Goal: Task Accomplishment & Management: Manage account settings

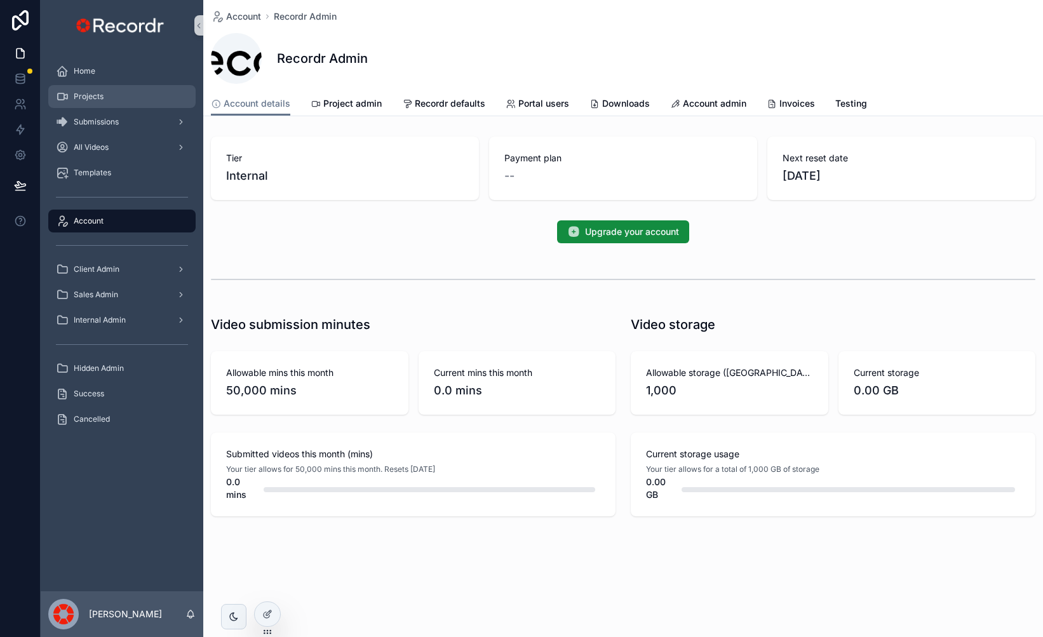
click at [125, 101] on div "Projects" at bounding box center [122, 96] width 132 height 20
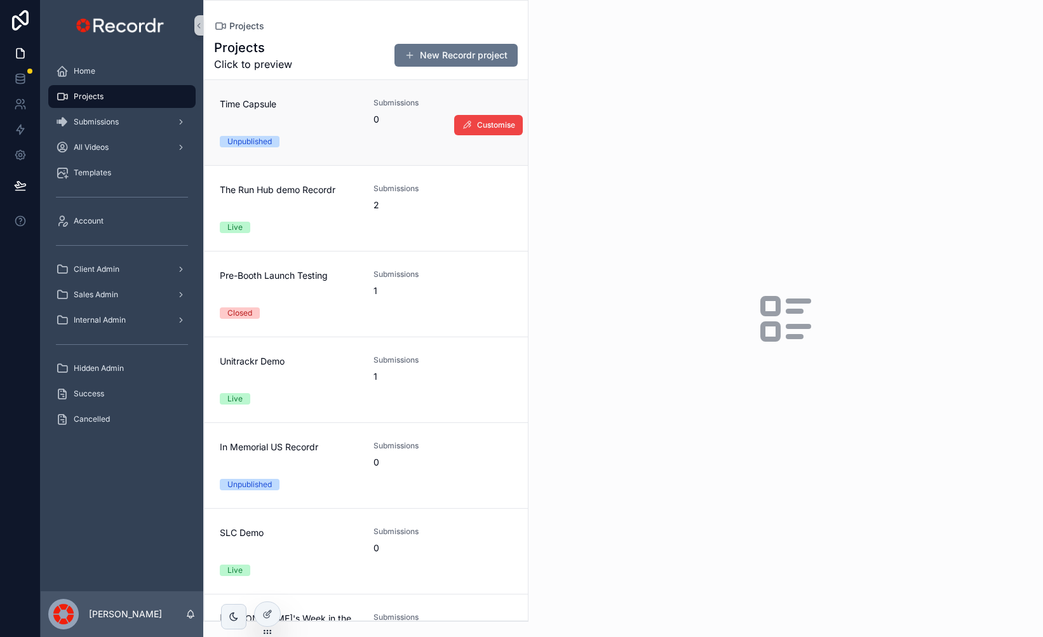
click at [366, 116] on div "Time Capsule Submissions 0 Unpublished" at bounding box center [366, 123] width 293 height 50
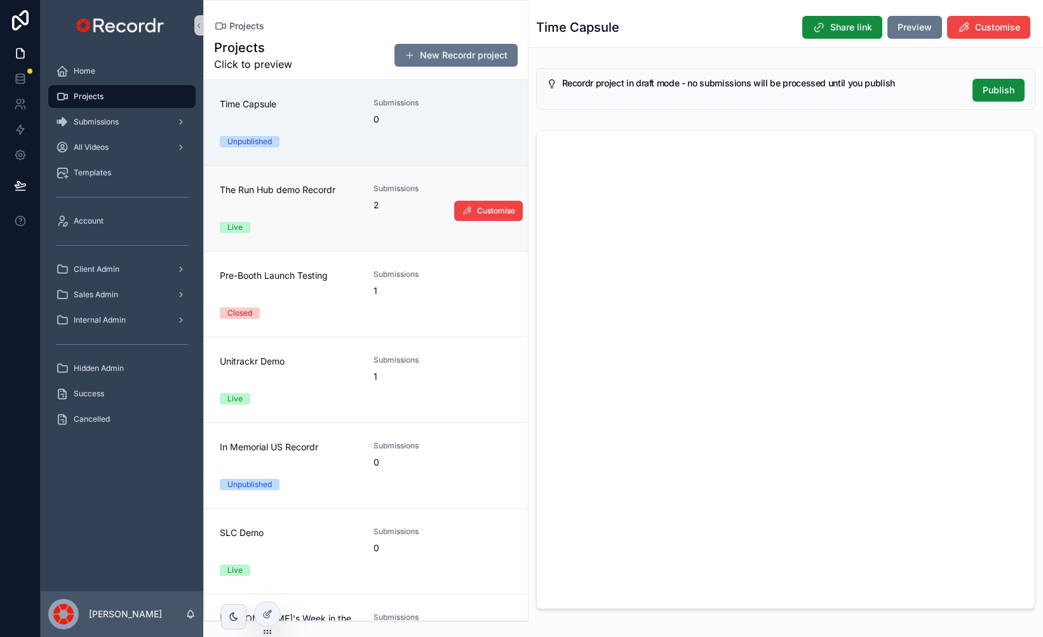
click at [367, 202] on div "The Run Hub demo Recordr Submissions 2 Live" at bounding box center [366, 209] width 293 height 50
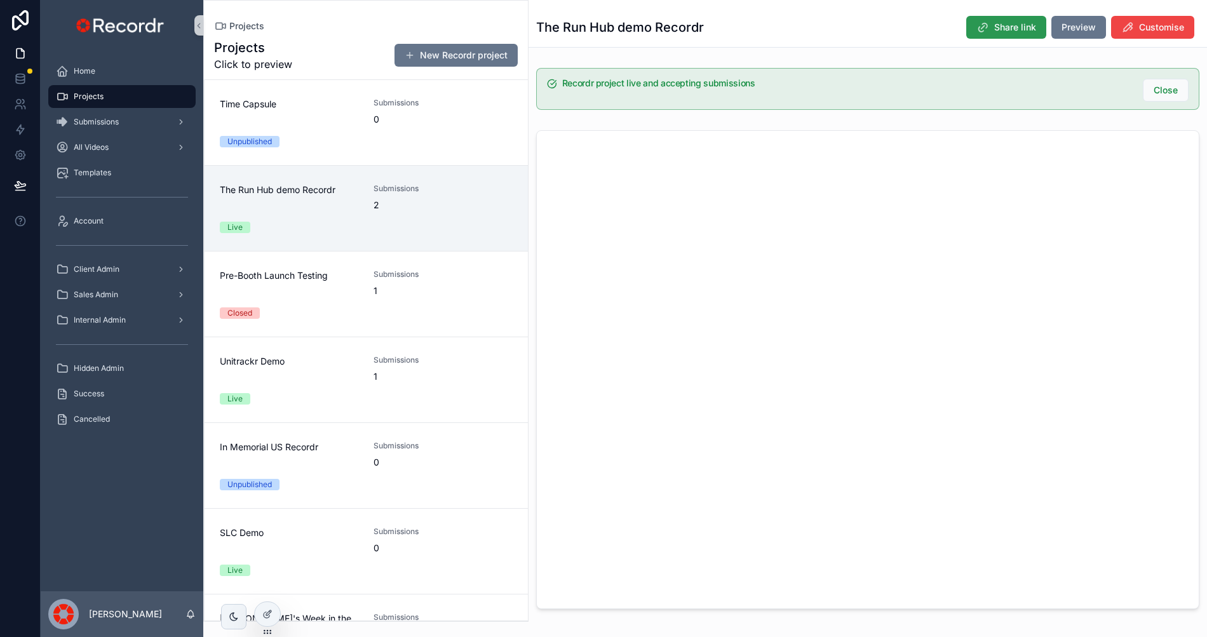
click at [1004, 29] on span "Share link" at bounding box center [1015, 27] width 42 height 13
click at [1042, 31] on span "Customise" at bounding box center [1161, 27] width 45 height 13
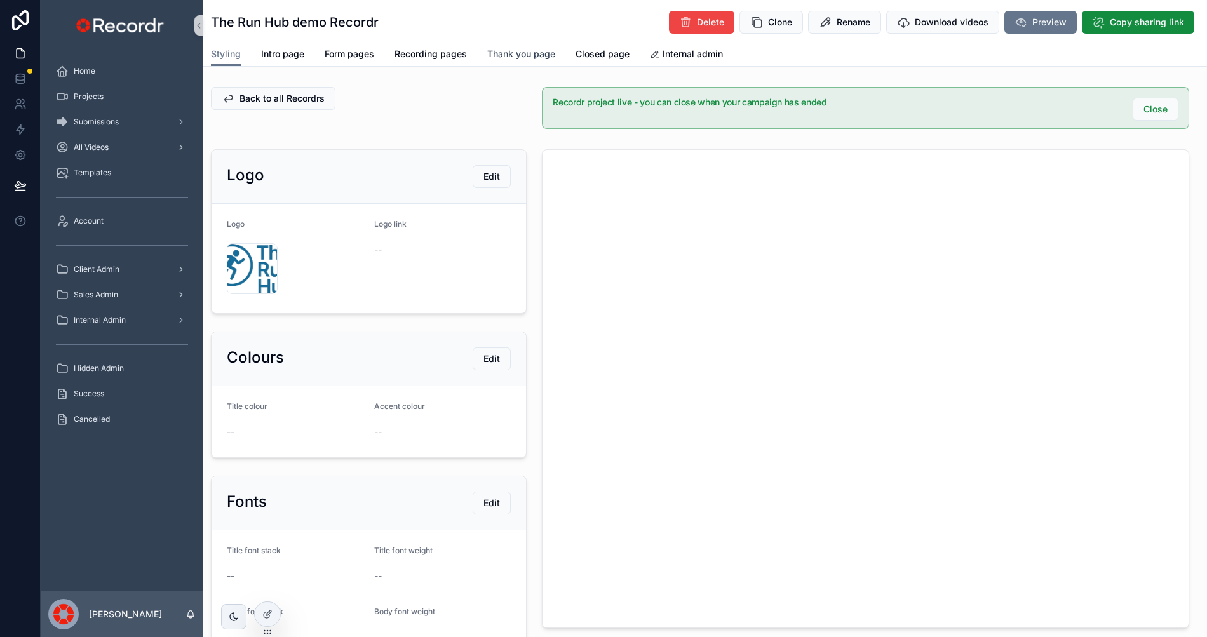
click at [521, 49] on span "Thank you page" at bounding box center [521, 54] width 68 height 13
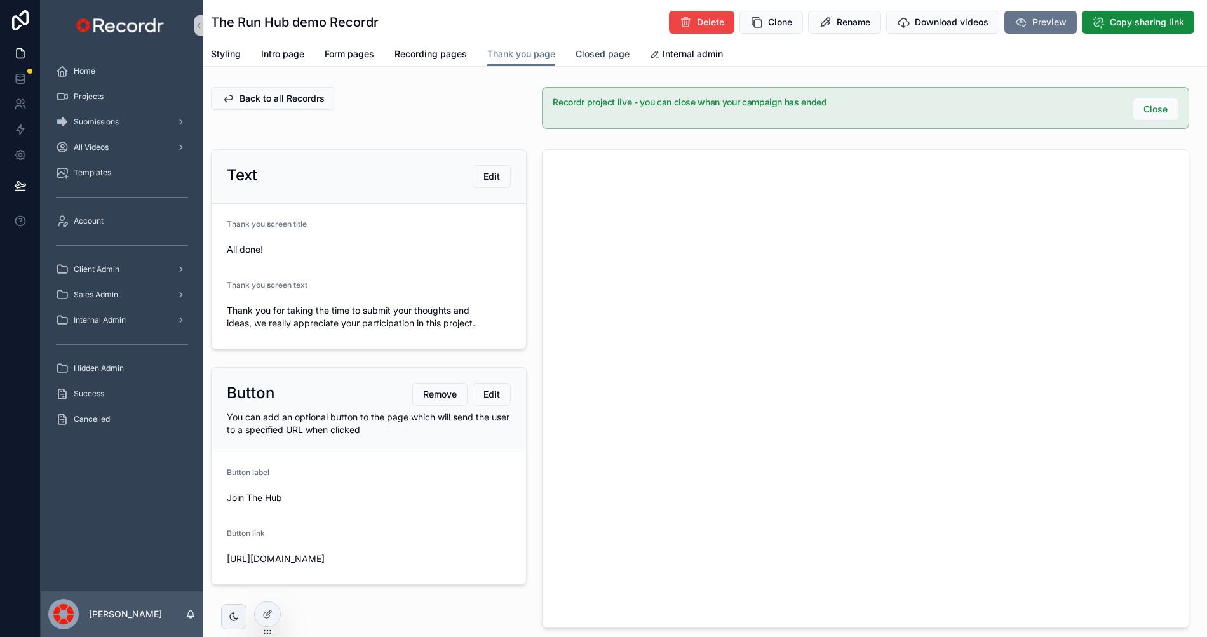
click at [610, 57] on span "Closed page" at bounding box center [602, 54] width 54 height 13
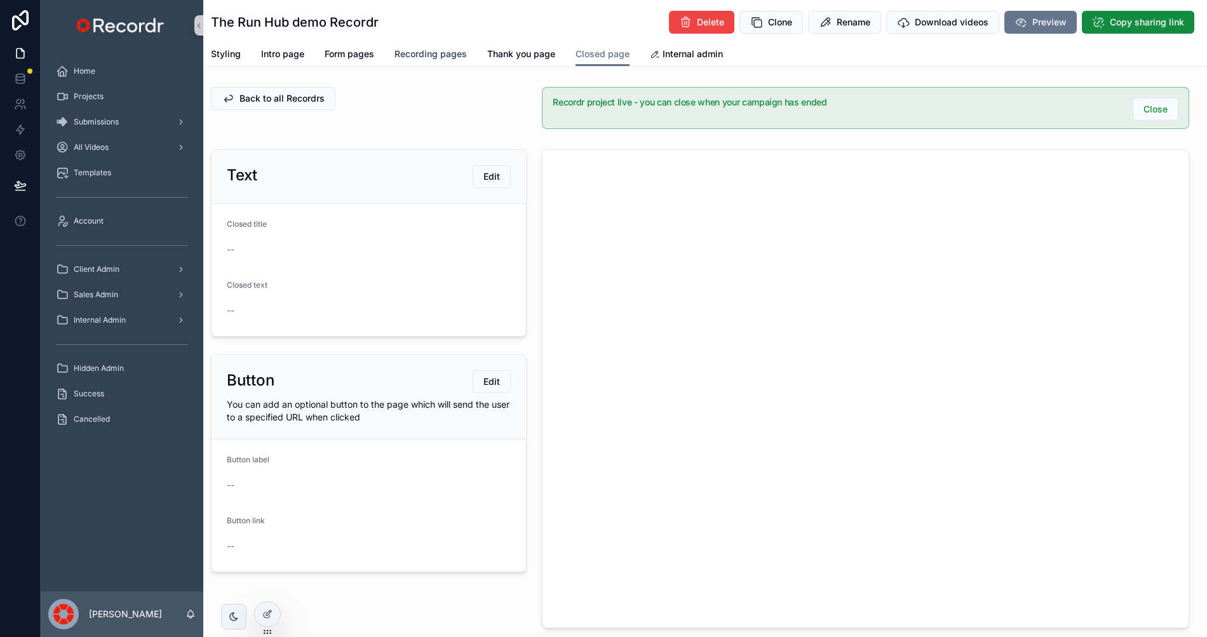
click at [431, 58] on span "Recording pages" at bounding box center [430, 54] width 72 height 13
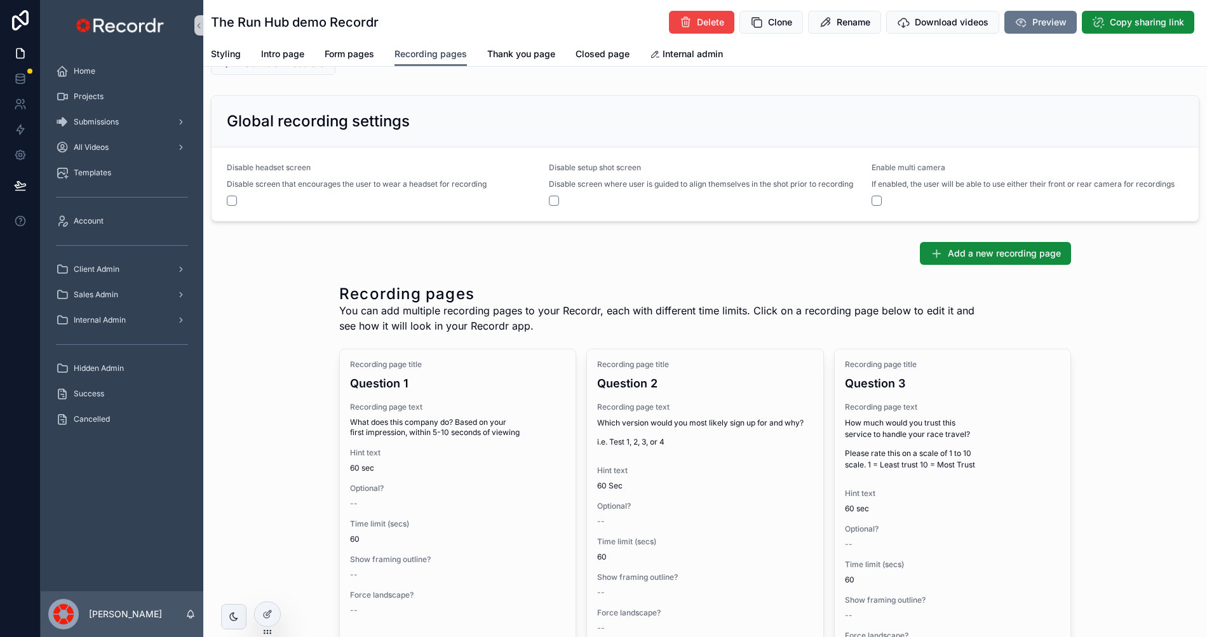
scroll to position [25, 0]
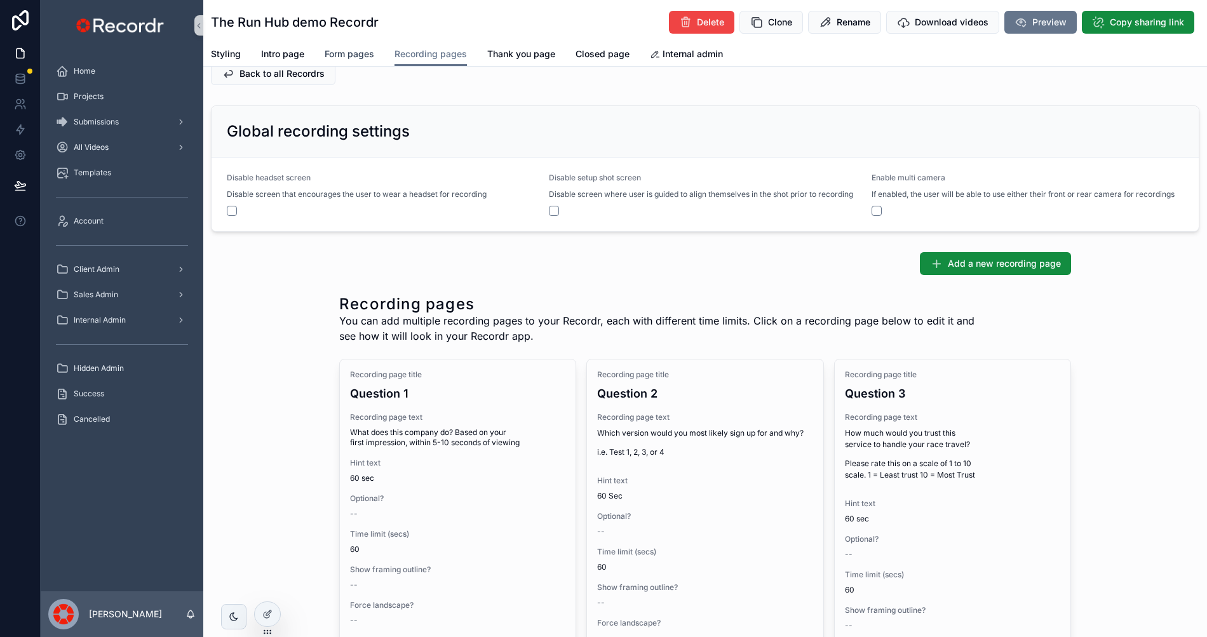
click at [358, 52] on span "Form pages" at bounding box center [350, 54] width 50 height 13
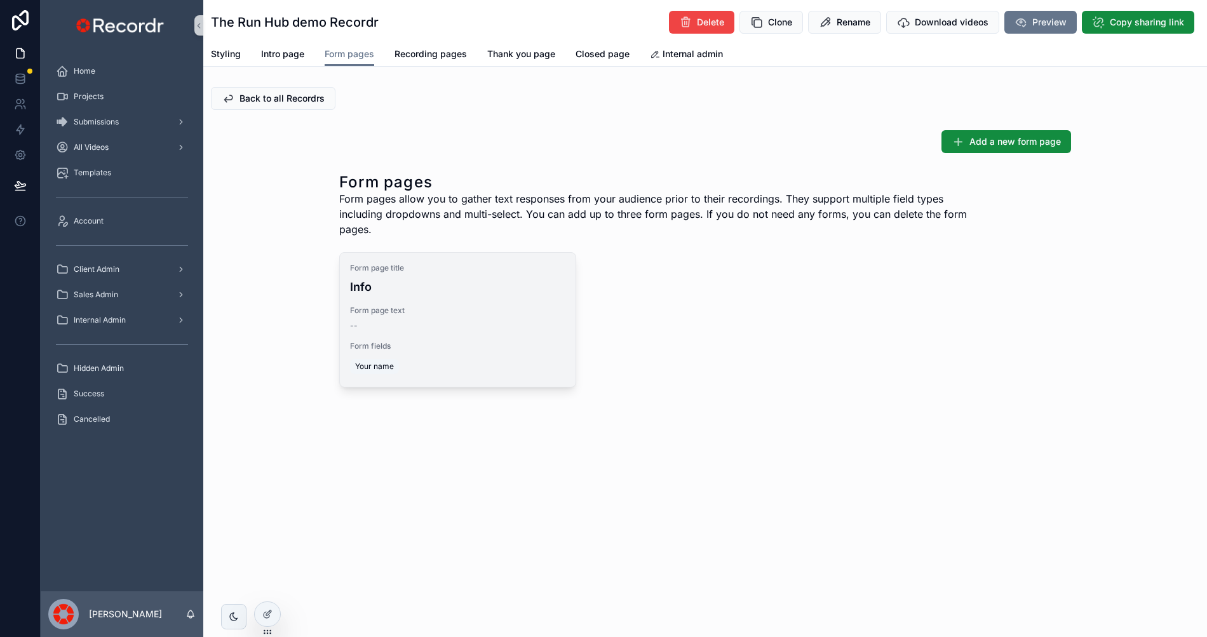
click at [473, 278] on h4 "Info" at bounding box center [457, 286] width 215 height 17
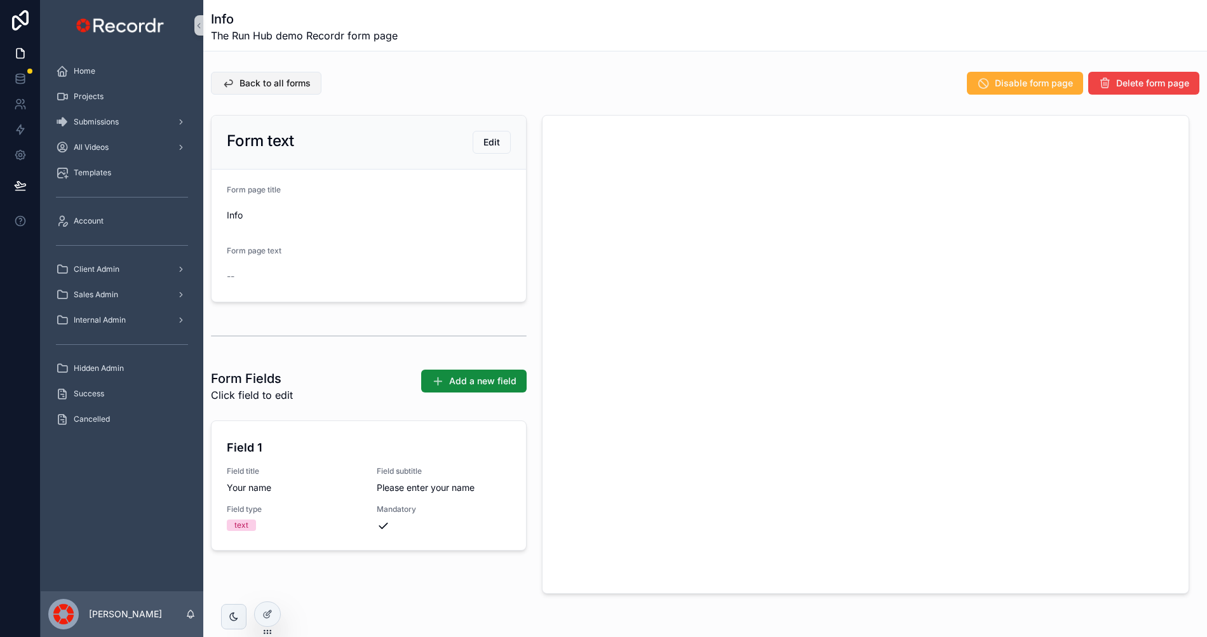
click at [295, 83] on span "Back to all forms" at bounding box center [274, 83] width 71 height 13
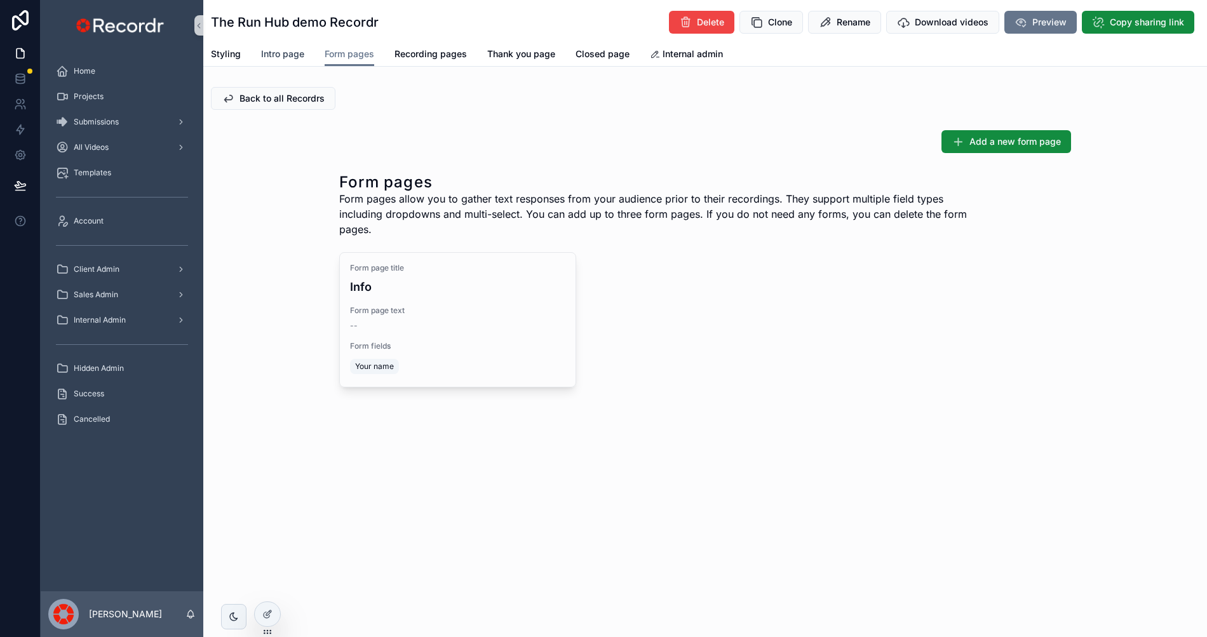
click at [279, 60] on link "Intro page" at bounding box center [282, 55] width 43 height 25
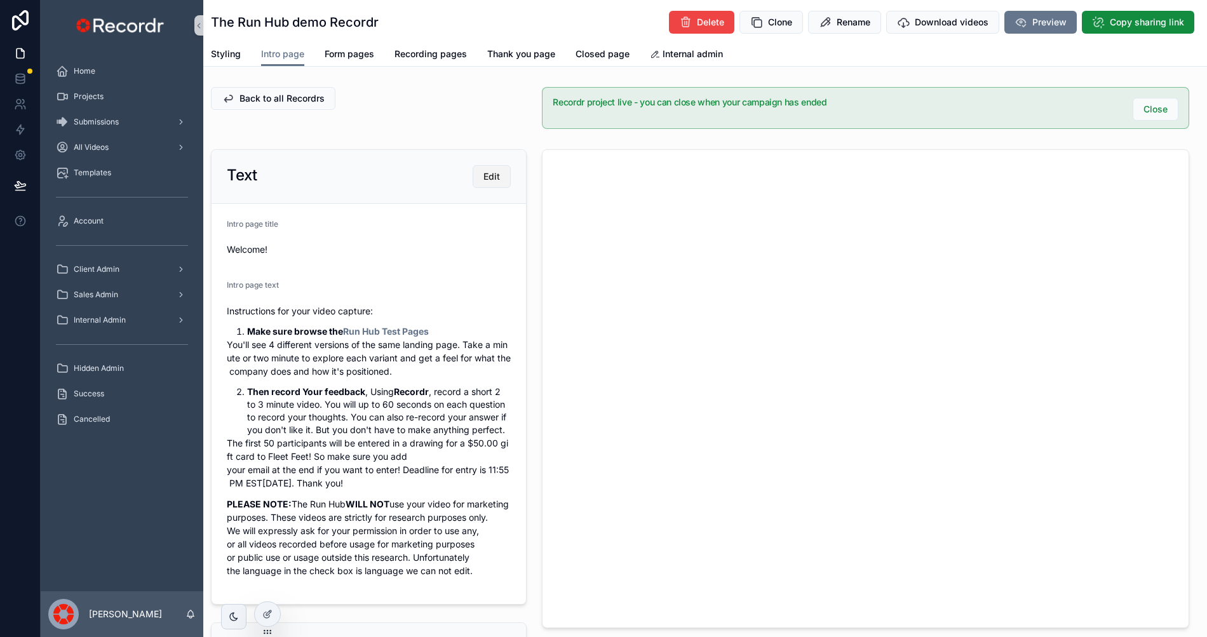
click at [503, 173] on button "Edit" at bounding box center [492, 176] width 38 height 23
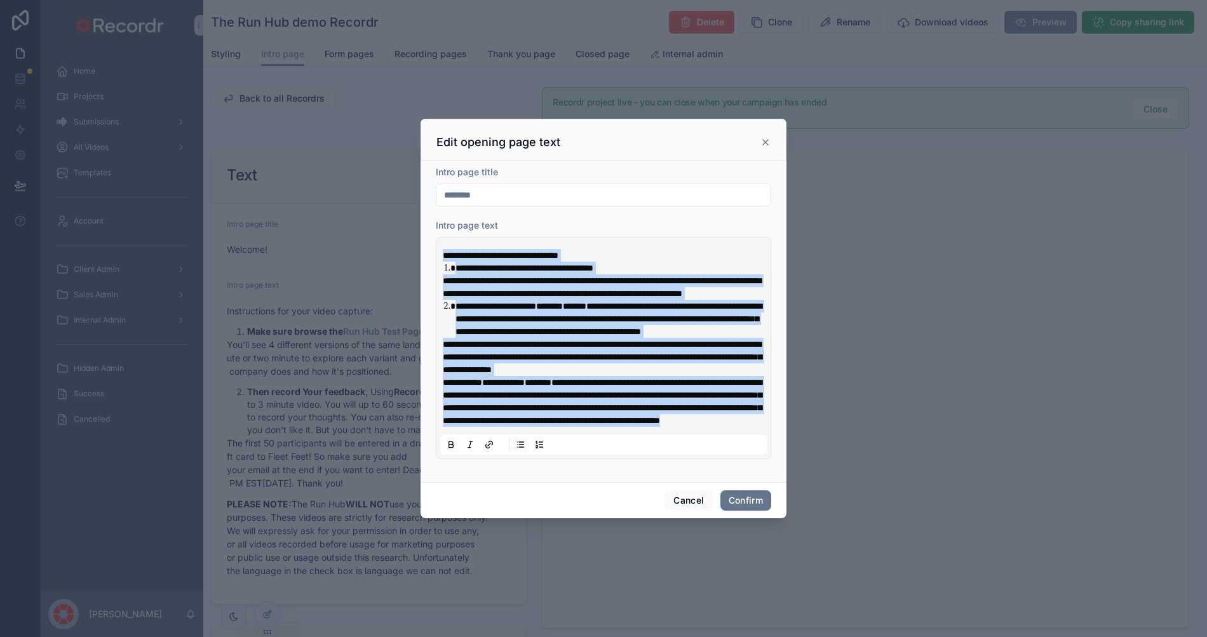
drag, startPoint x: 486, startPoint y: 452, endPoint x: 435, endPoint y: 212, distance: 245.4
click at [436, 237] on div "**********" at bounding box center [603, 348] width 335 height 222
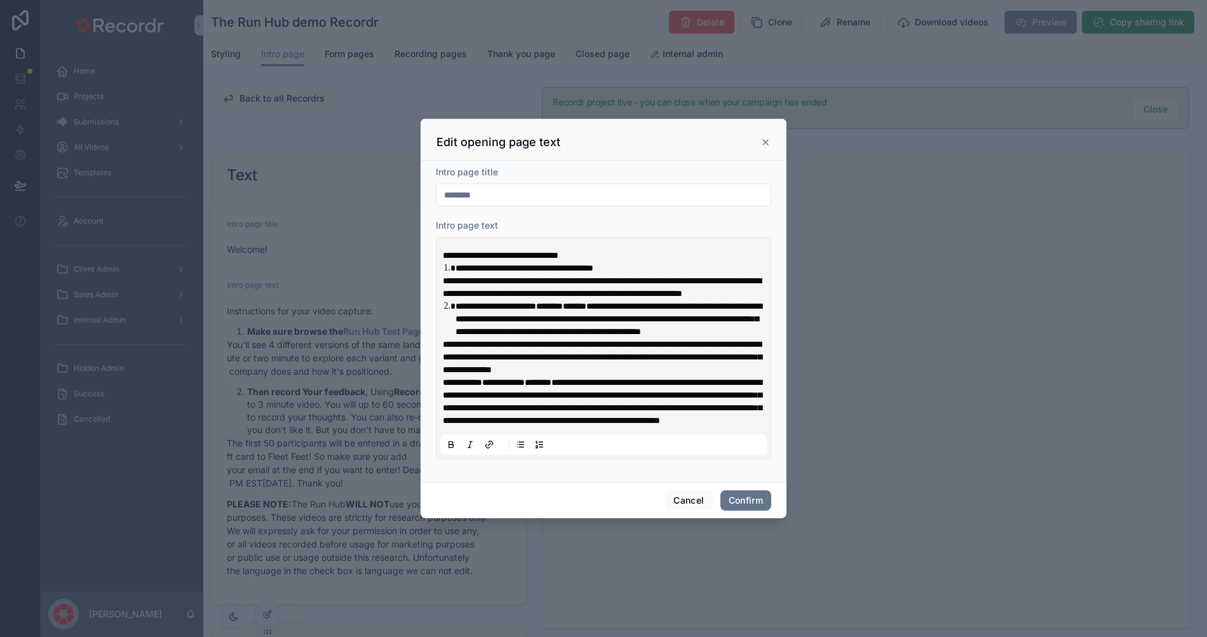
click at [765, 140] on icon at bounding box center [765, 142] width 5 height 5
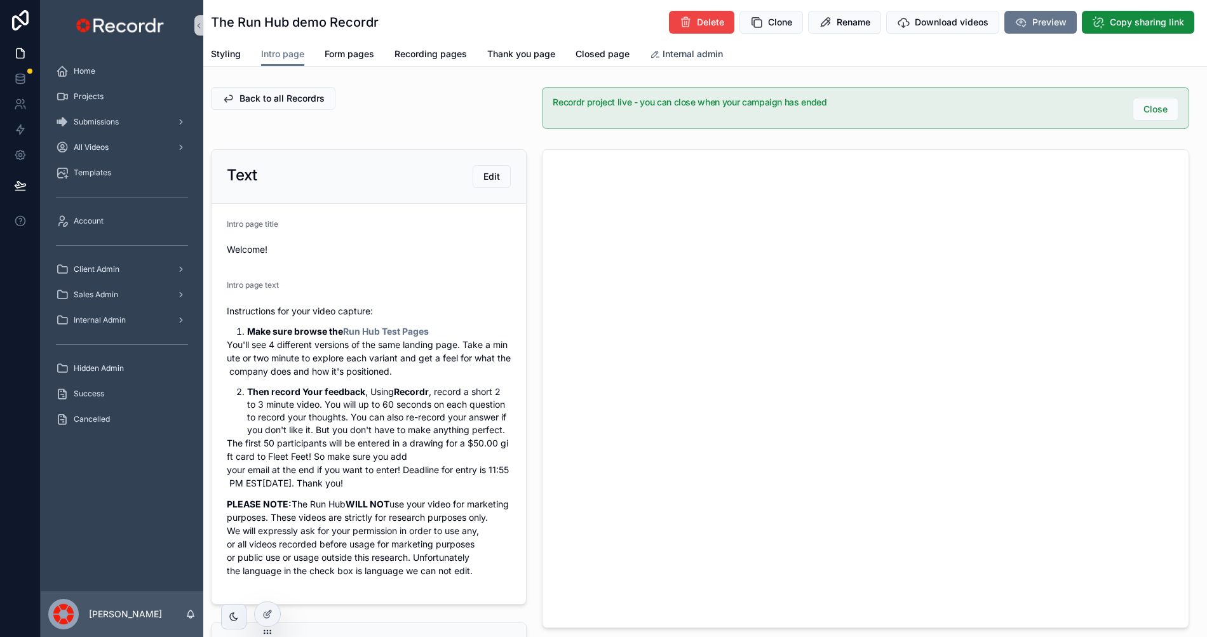
click at [696, 48] on span "Internal admin" at bounding box center [693, 54] width 60 height 13
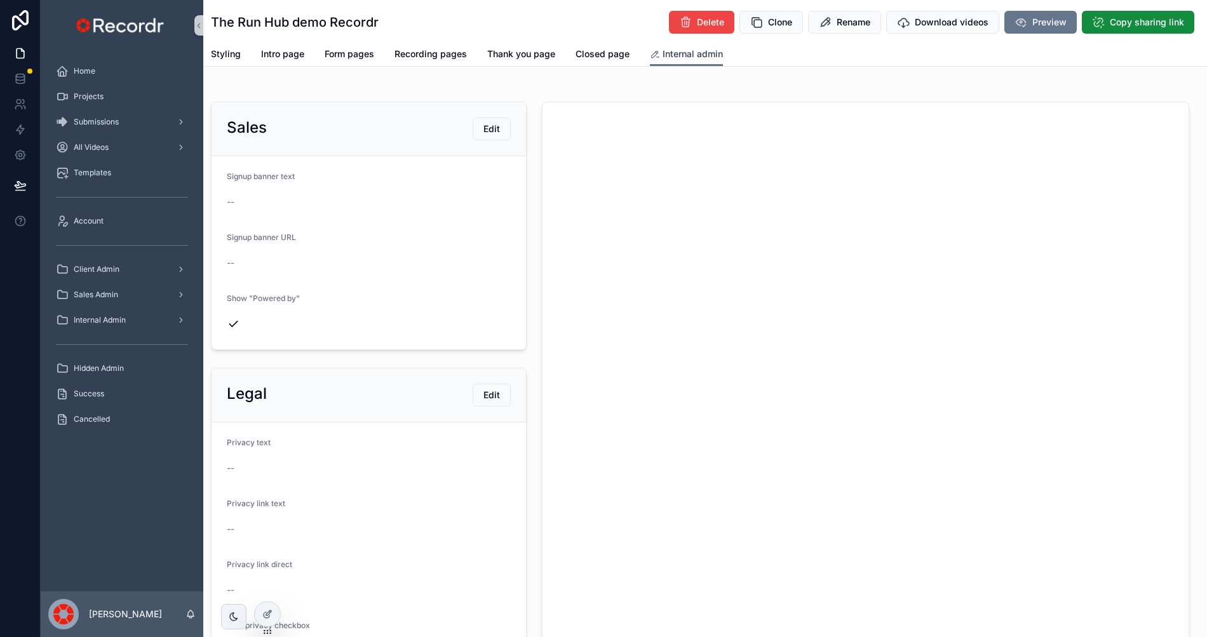
scroll to position [1, 0]
click at [131, 126] on div "Submissions" at bounding box center [122, 122] width 132 height 20
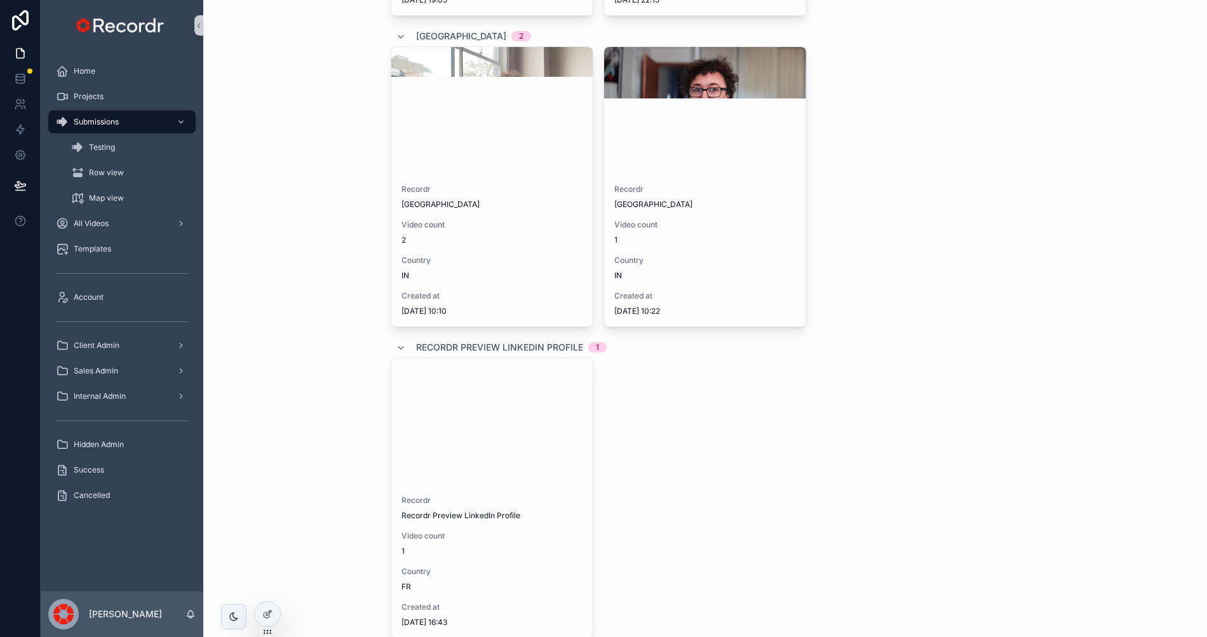
scroll to position [3473, 0]
